Goal: Check status: Check status

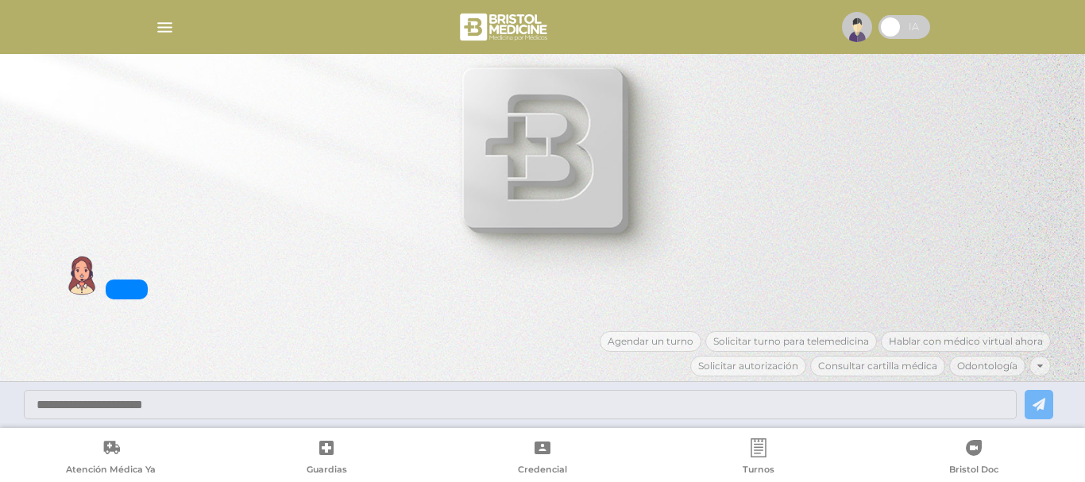
click at [187, 44] on div at bounding box center [542, 27] width 813 height 38
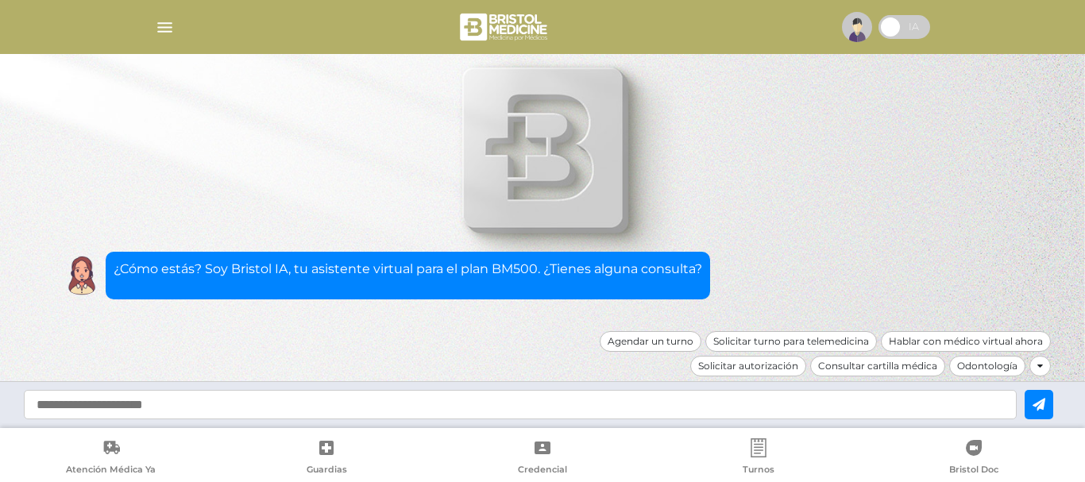
click at [179, 35] on div at bounding box center [542, 27] width 813 height 38
click at [165, 25] on img "button" at bounding box center [165, 27] width 20 height 20
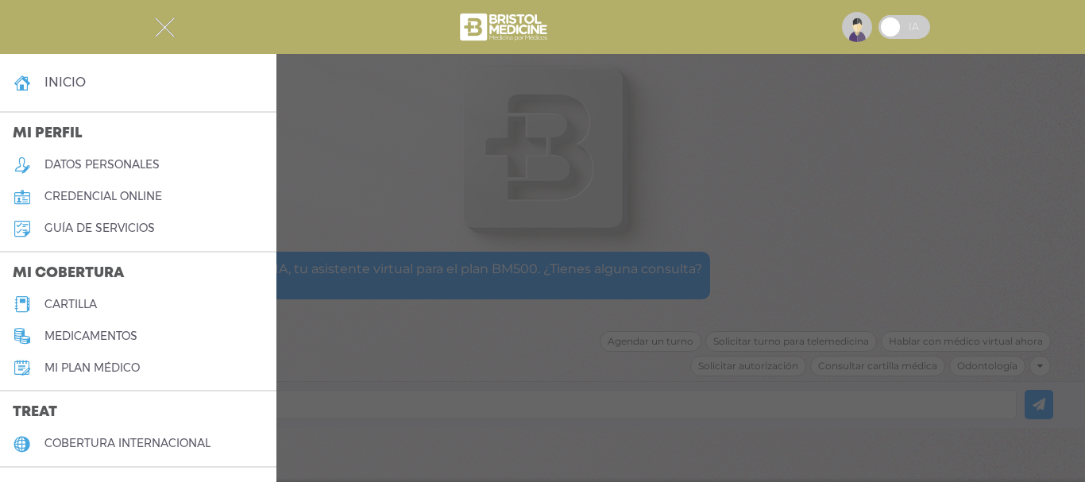
scroll to position [238, 0]
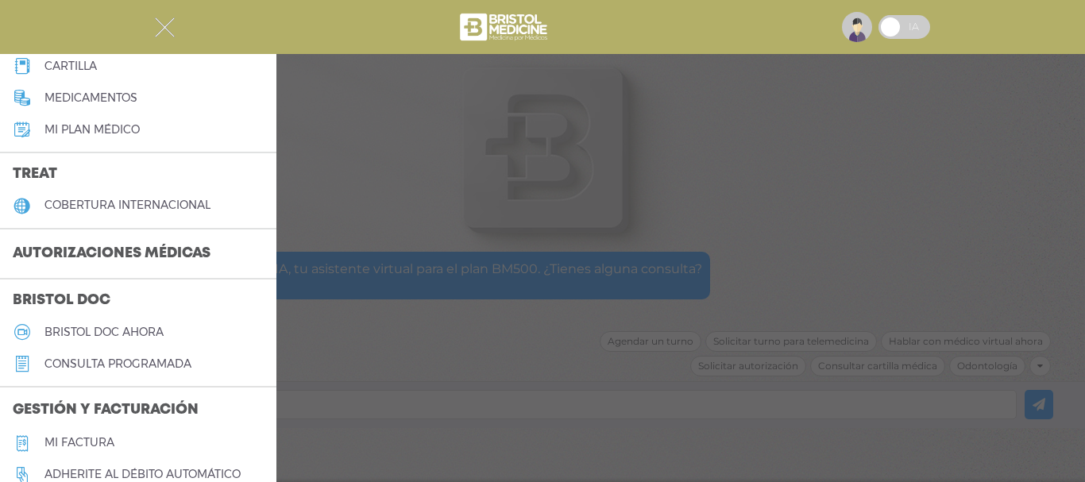
click at [110, 263] on h3 "Autorizaciones médicas" at bounding box center [111, 254] width 223 height 30
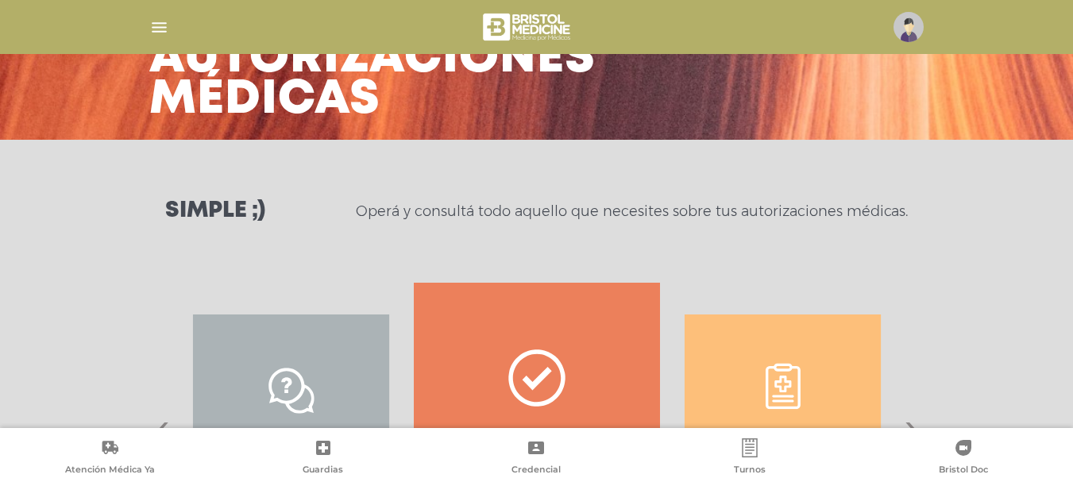
scroll to position [238, 0]
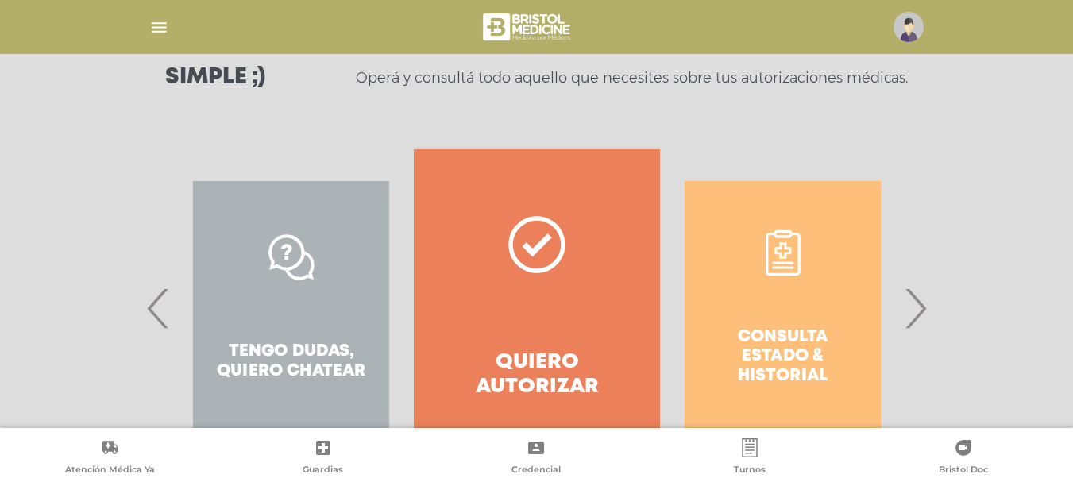
click at [917, 316] on span "›" at bounding box center [915, 308] width 31 height 86
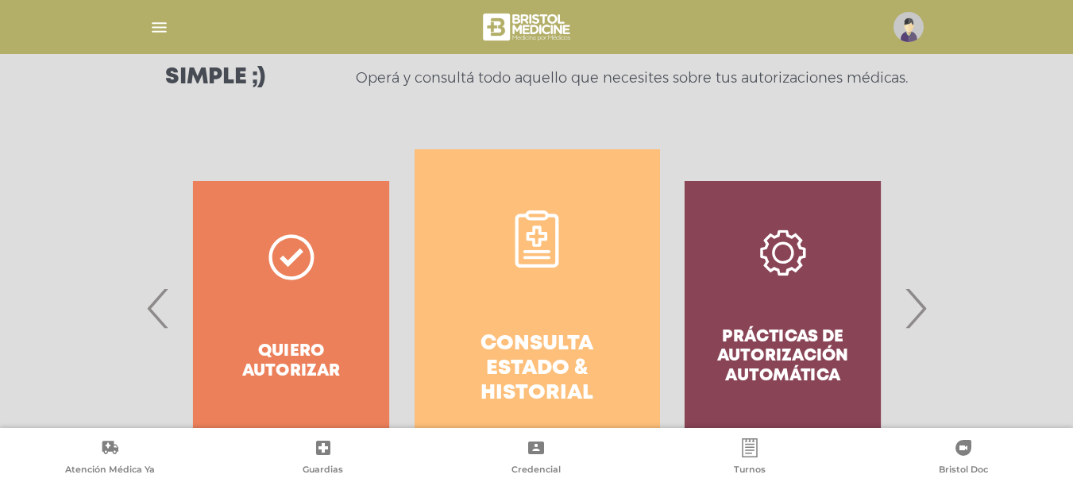
click at [579, 315] on link "Consulta estado & historial" at bounding box center [536, 308] width 245 height 318
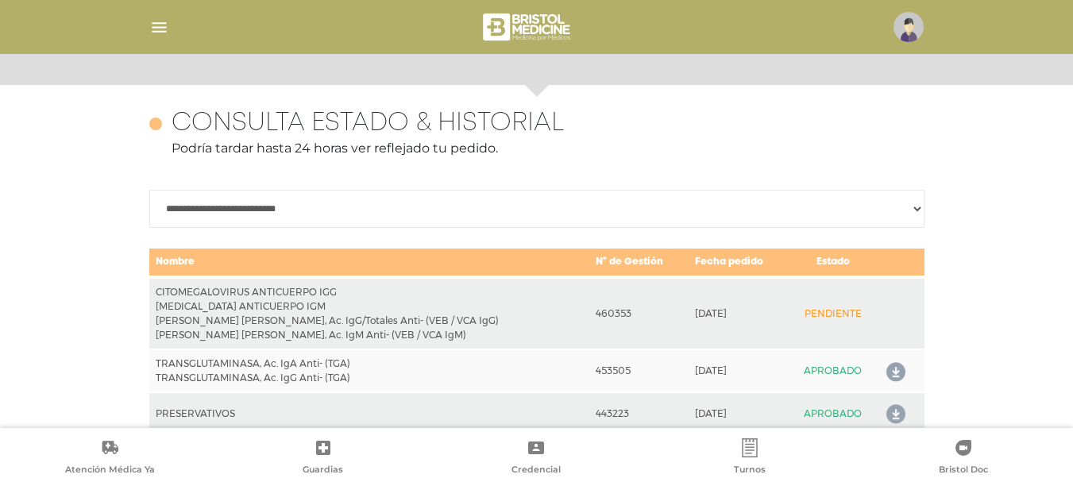
scroll to position [705, 0]
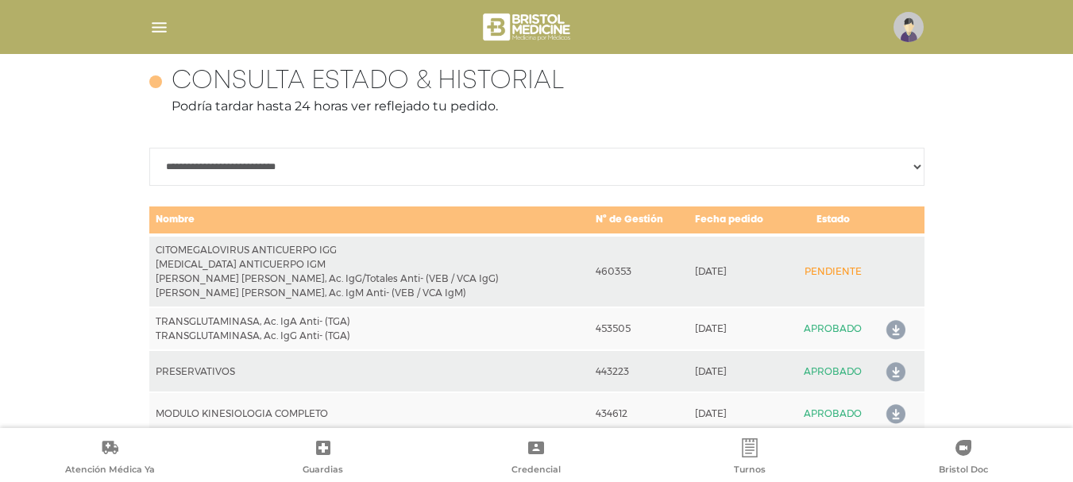
click at [913, 168] on select "**********" at bounding box center [536, 167] width 775 height 38
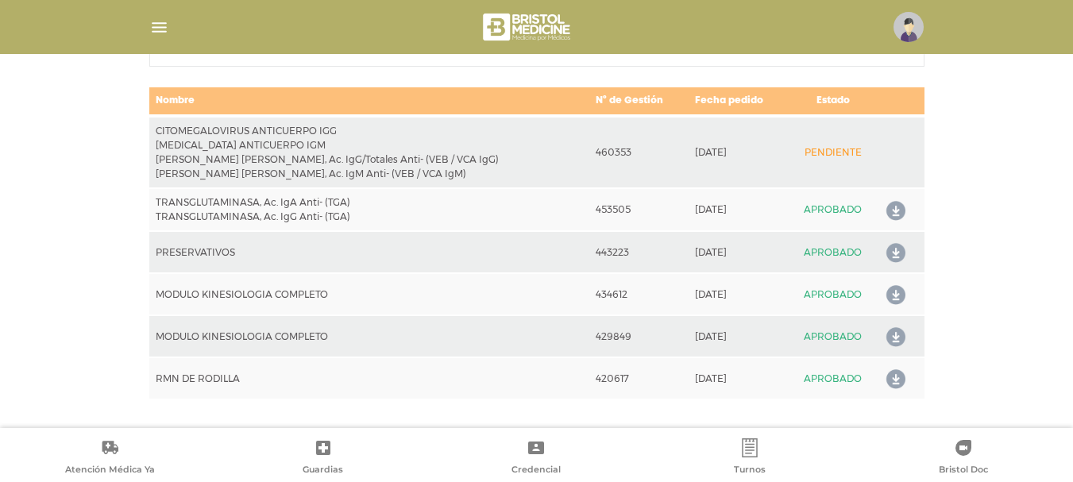
scroll to position [825, 0]
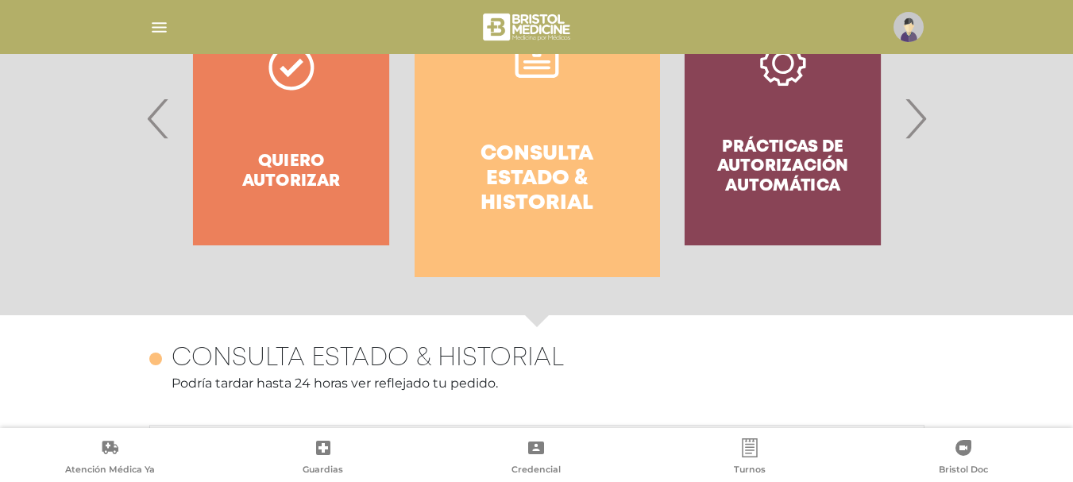
click at [472, 183] on h4 "Consulta estado & historial" at bounding box center [537, 179] width 188 height 75
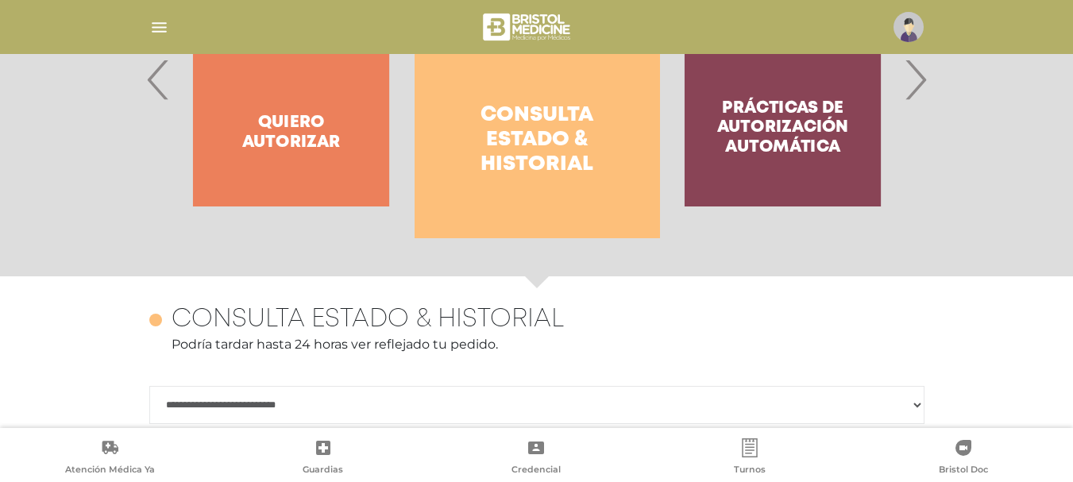
scroll to position [308, 0]
